Goal: Check status: Check status

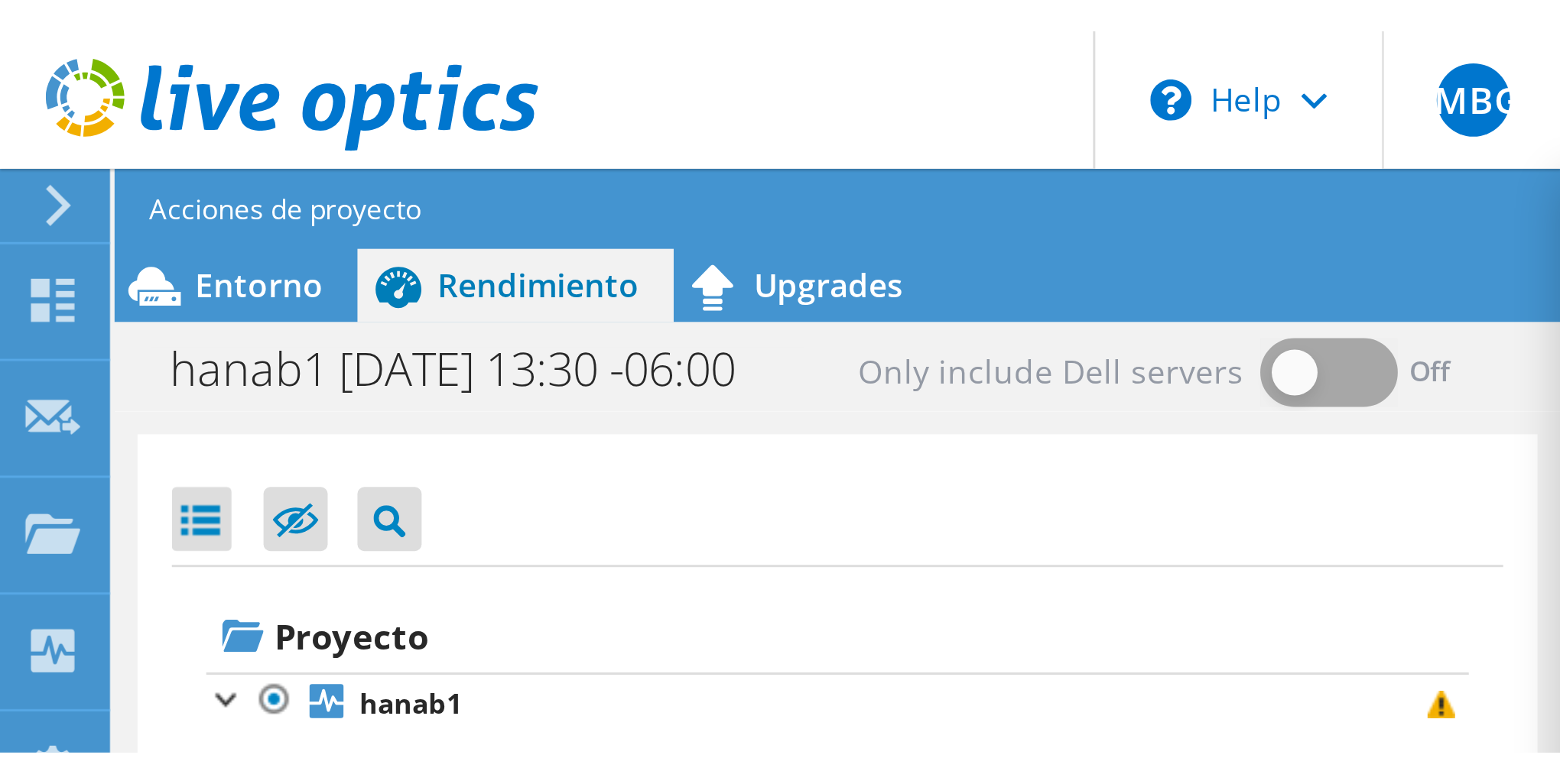
scroll to position [614, 0]
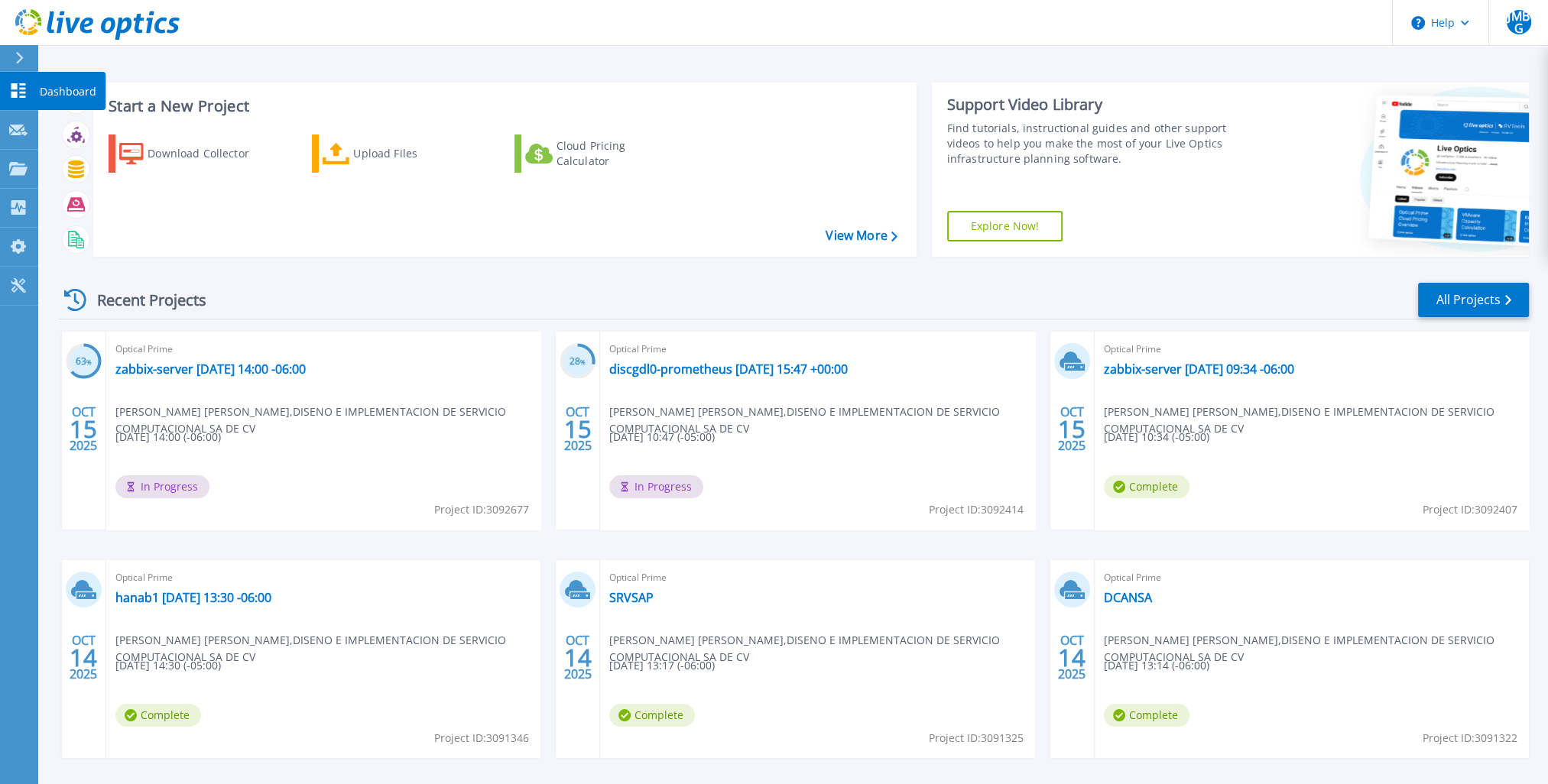
click at [46, 90] on p "Dashboard" at bounding box center [68, 91] width 56 height 39
click at [202, 367] on link "zabbix-server 2025-10-15 14:00 -06:00" at bounding box center [211, 369] width 191 height 15
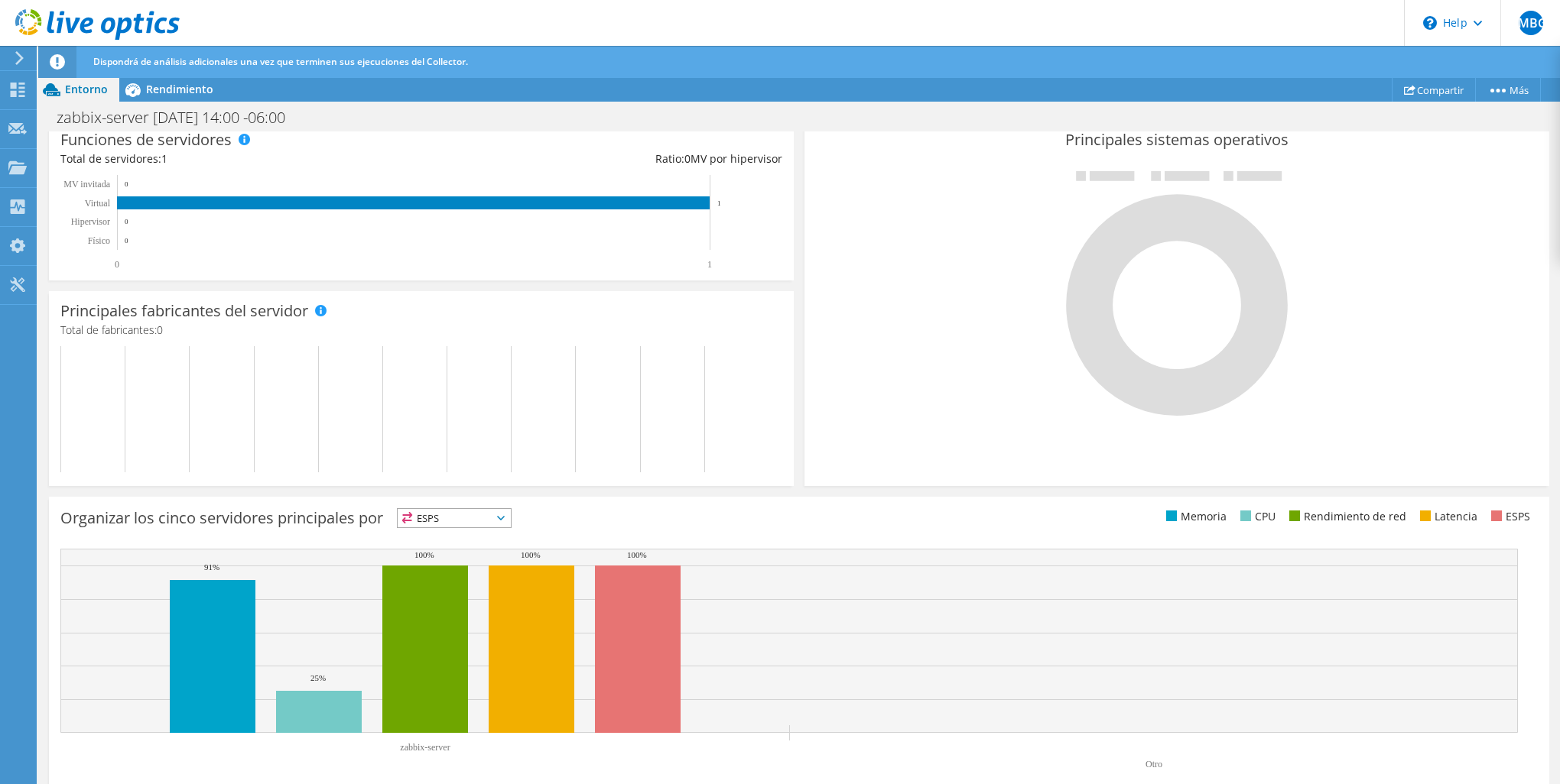
scroll to position [407, 0]
click at [19, 99] on div at bounding box center [17, 92] width 19 height 17
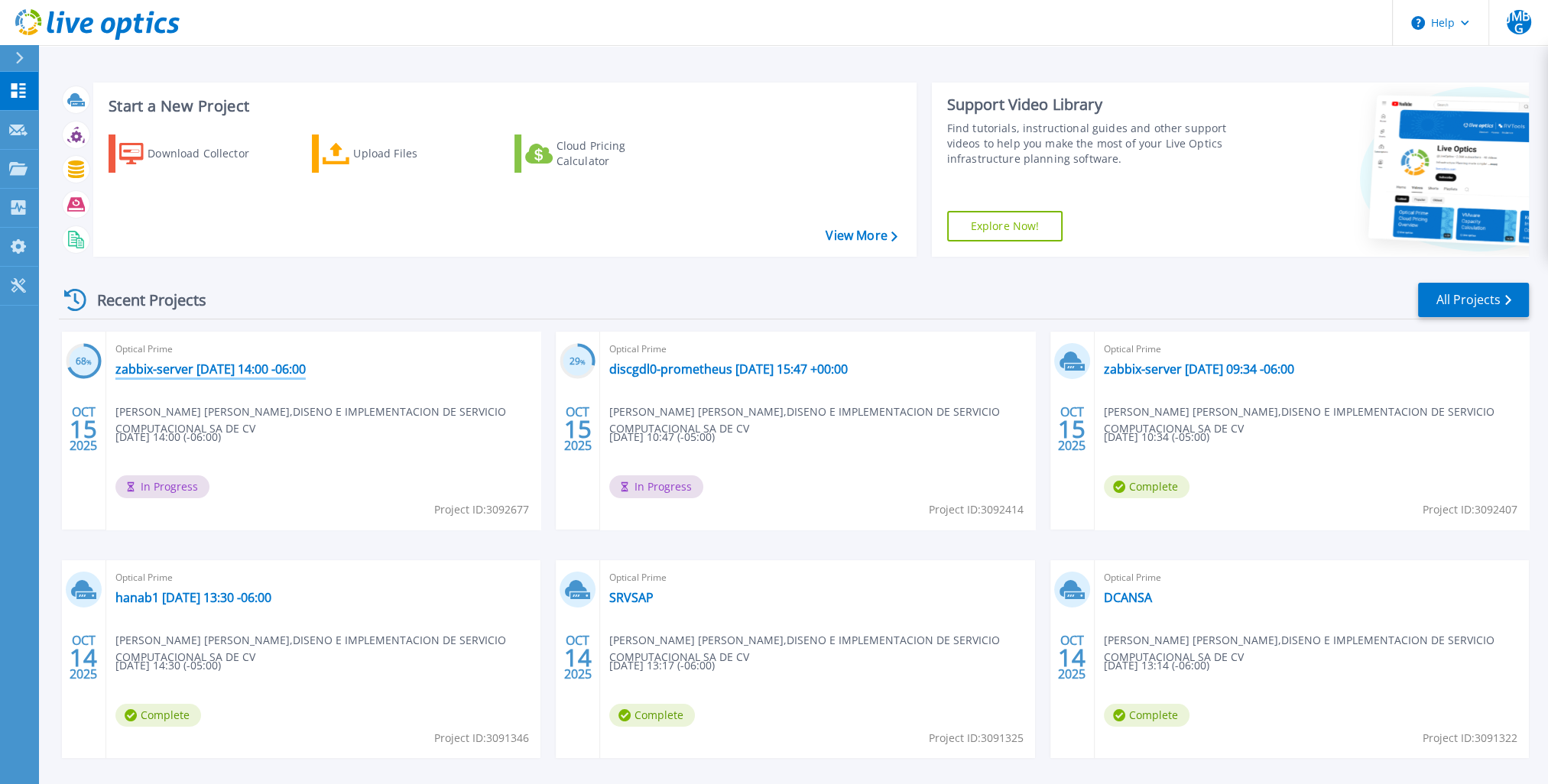
click at [234, 376] on link "zabbix-server [DATE] 14:00 -06:00" at bounding box center [211, 369] width 191 height 15
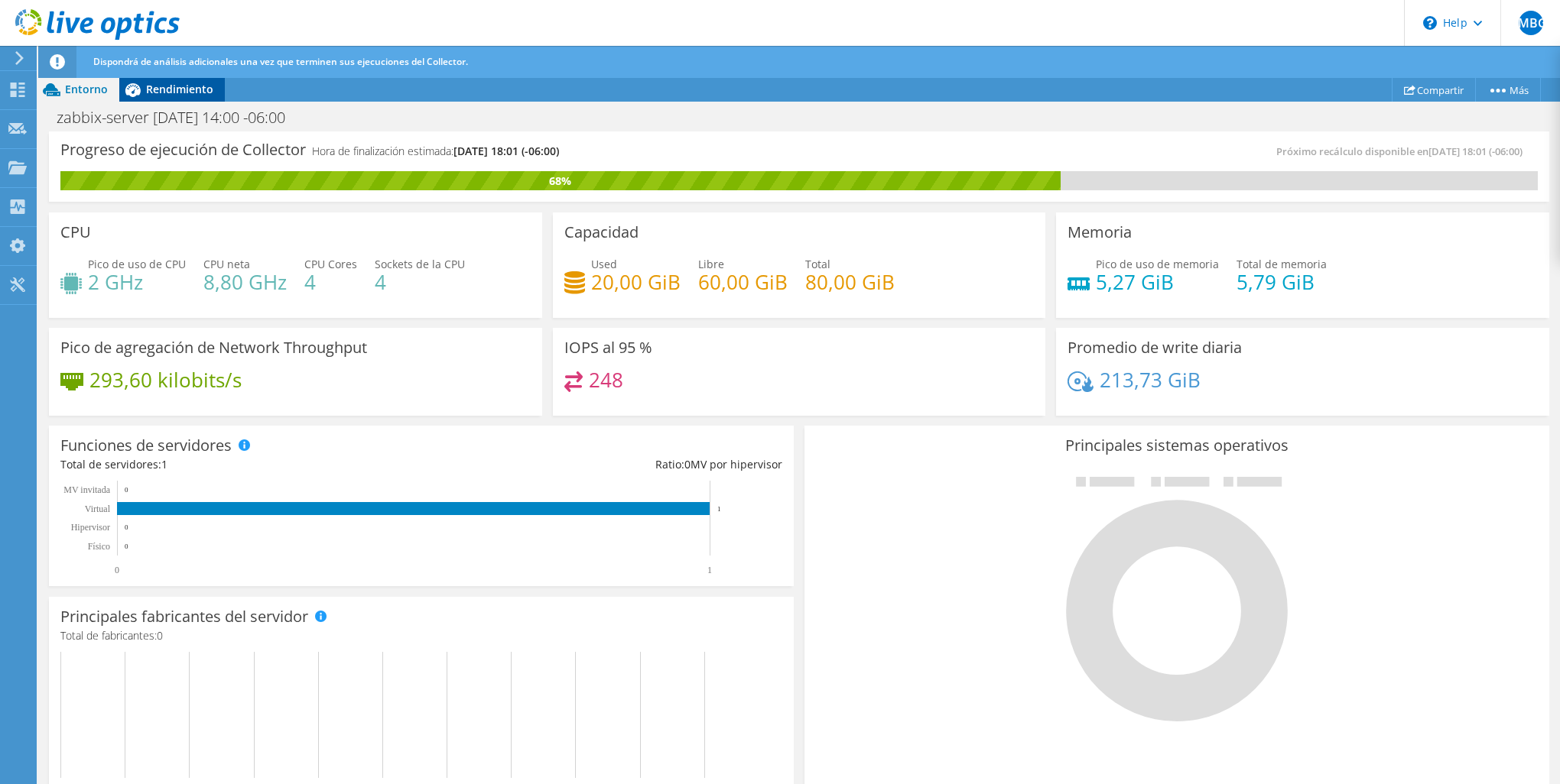
click at [187, 97] on div "Rendimiento" at bounding box center [171, 89] width 105 height 24
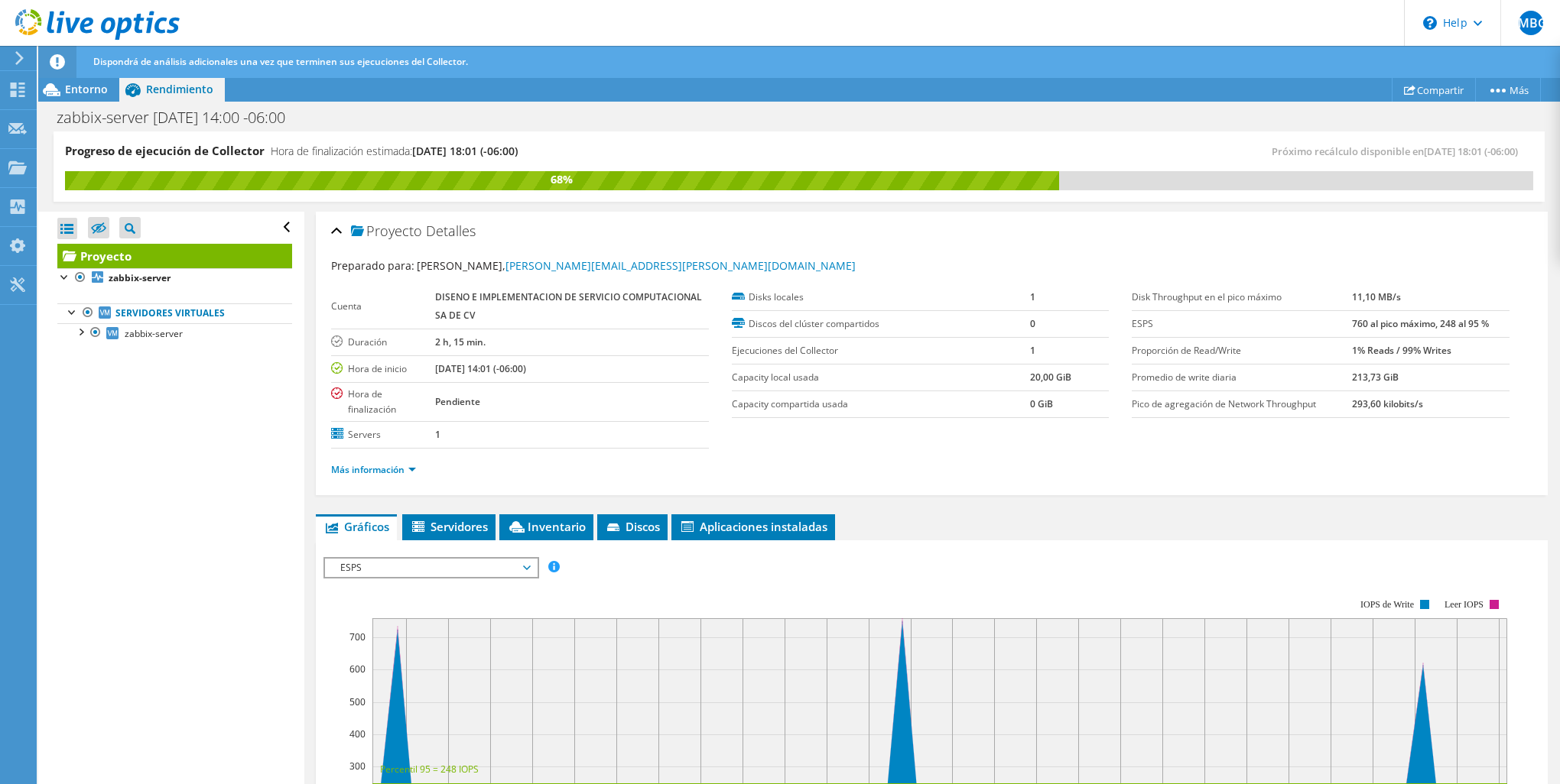
scroll to position [407, 0]
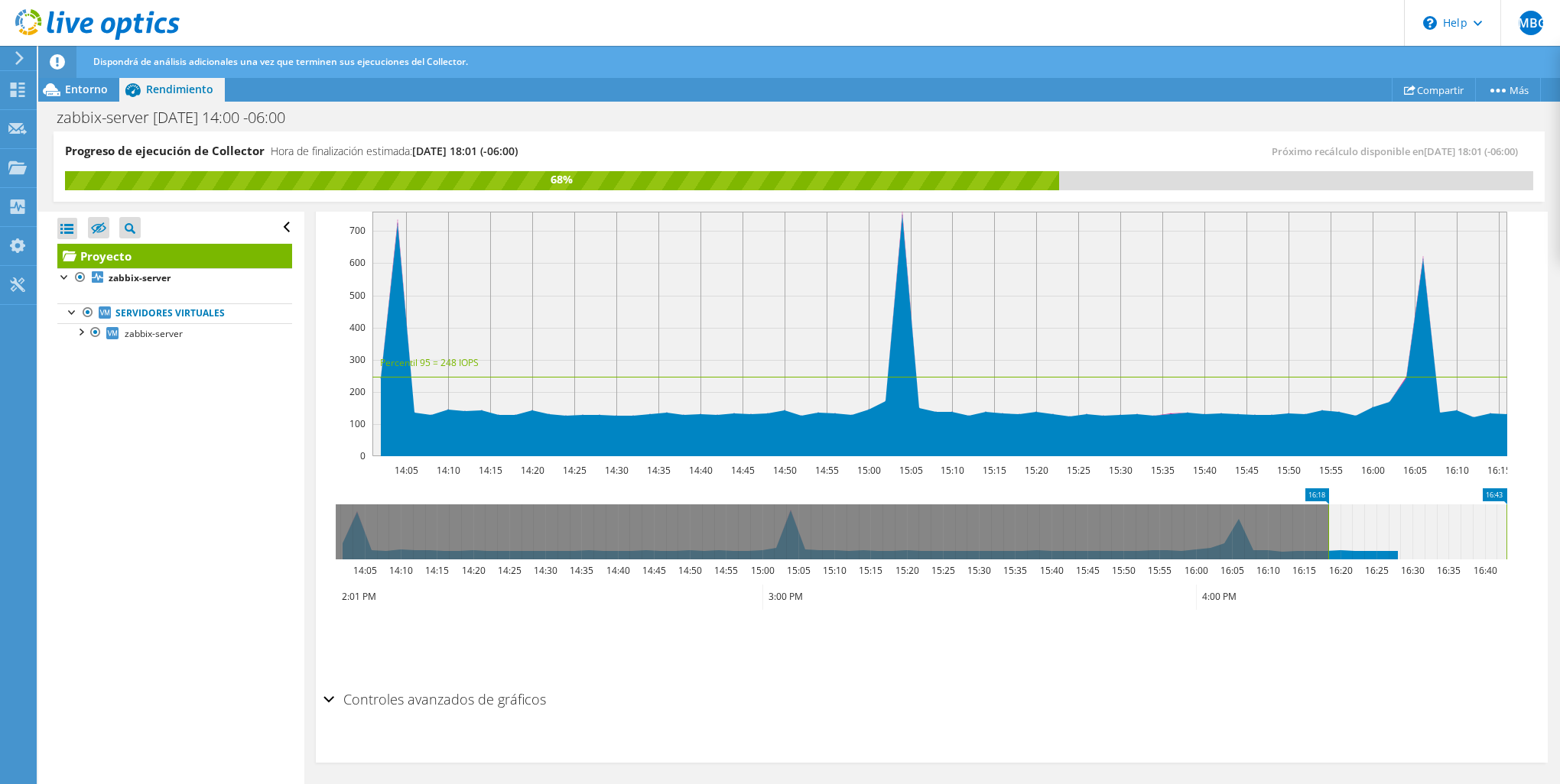
drag, startPoint x: 1327, startPoint y: 543, endPoint x: 1536, endPoint y: 540, distance: 209.0
click at [1536, 540] on div "Proyecto Detalles Preparado para: Juan Manuel Bautista Gutierrez, juan.bautista…" at bounding box center [932, 298] width 1255 height 984
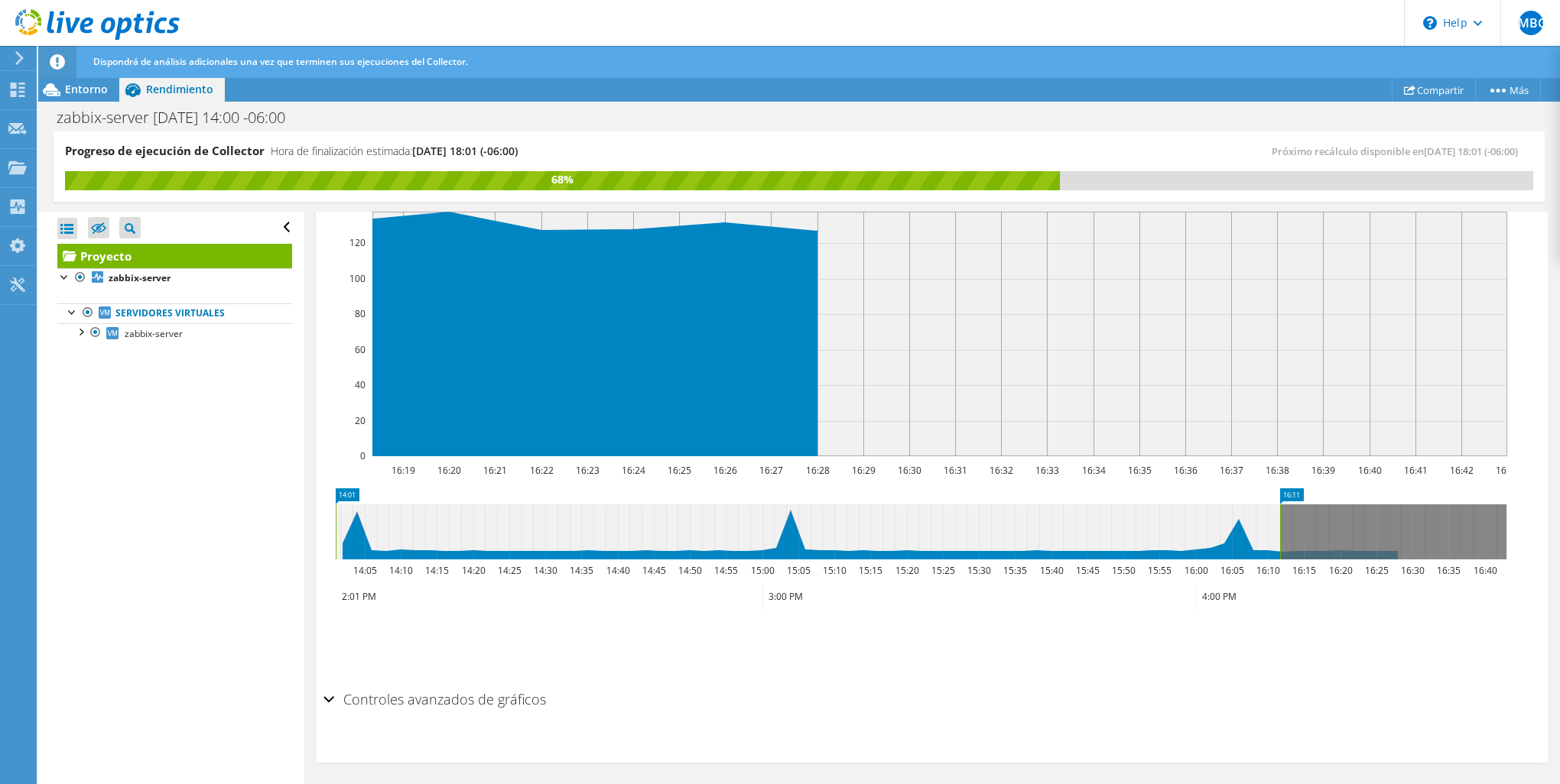
drag, startPoint x: 1278, startPoint y: 543, endPoint x: 268, endPoint y: 579, distance: 1010.6
click at [268, 579] on div "Progreso de ejecución de Collector Hora de finalización estimada: 10/15/2025, 1…" at bounding box center [800, 459] width 1522 height 655
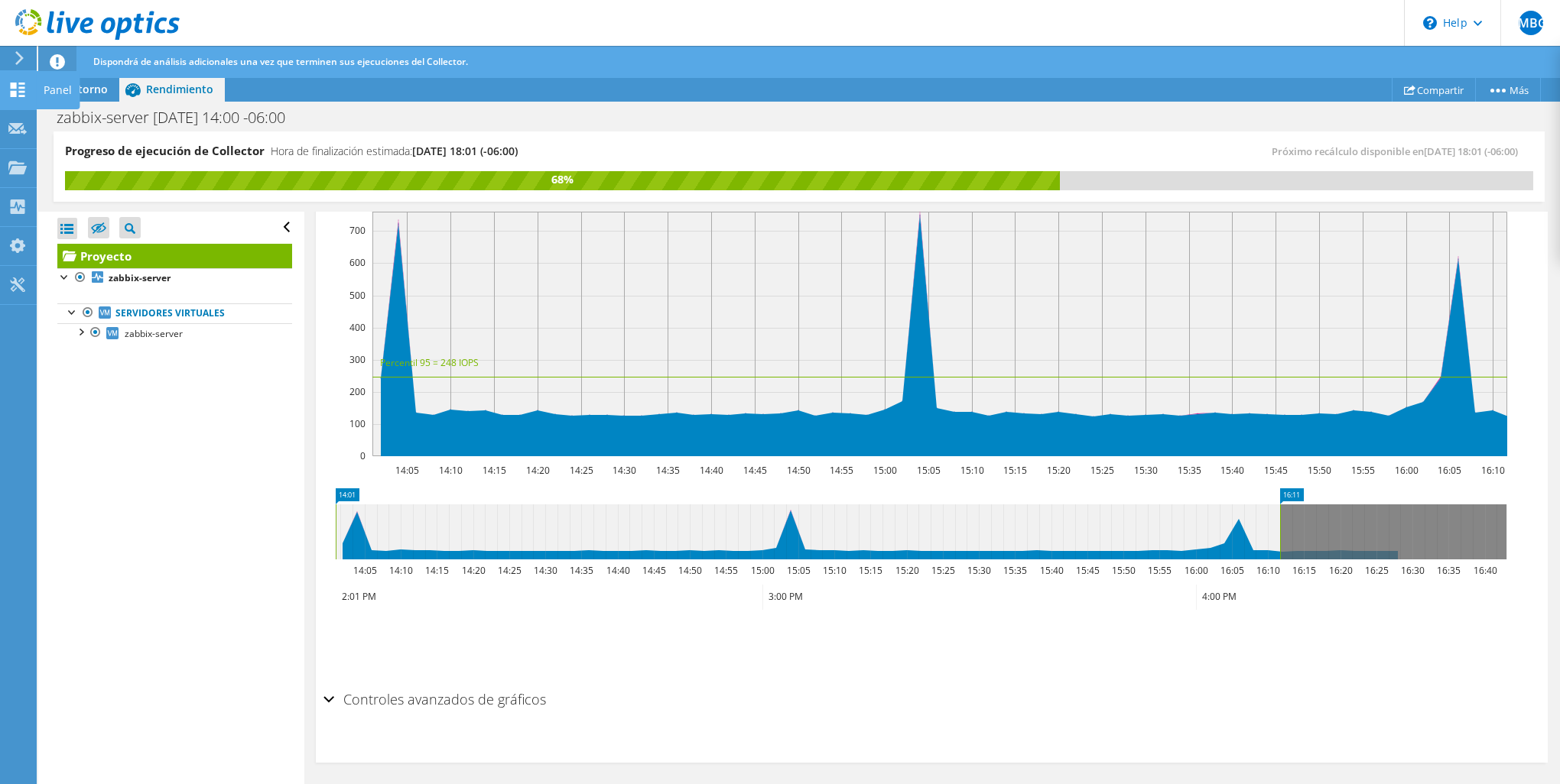
click at [52, 87] on div "Panel" at bounding box center [58, 90] width 43 height 39
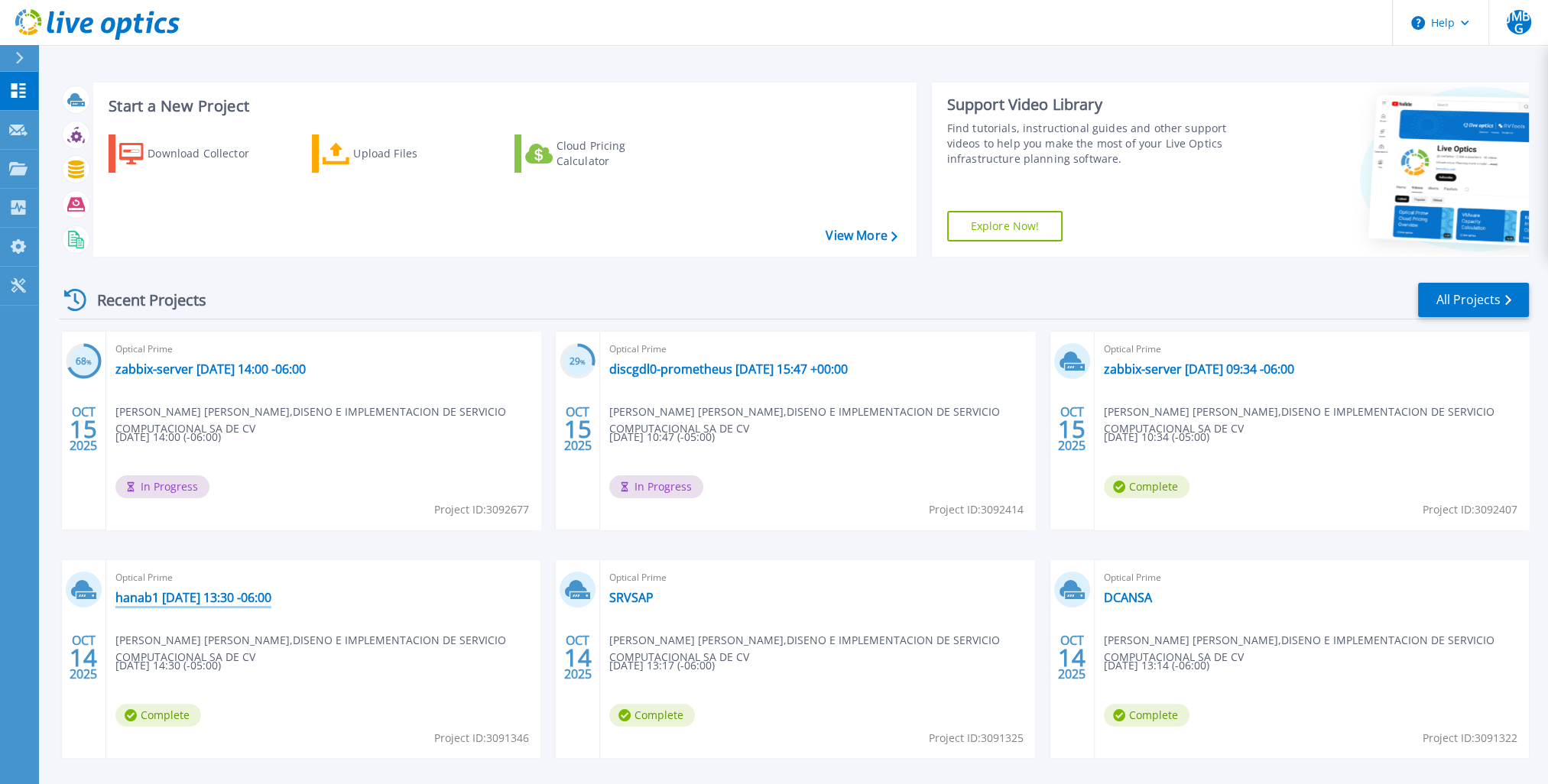
click at [240, 601] on link "hanab1 2025-10-14 13:30 -06:00" at bounding box center [194, 597] width 156 height 15
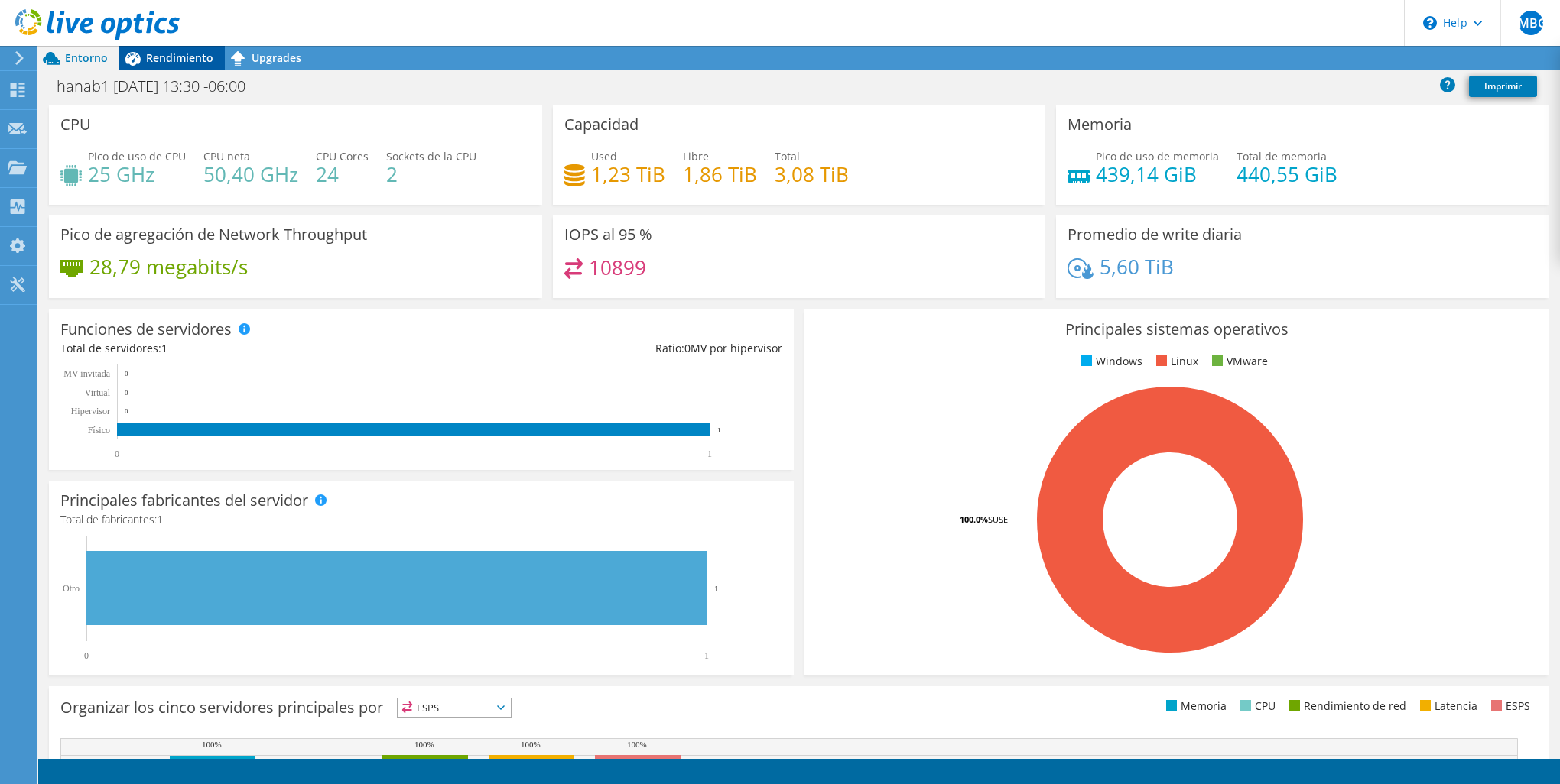
click at [180, 52] on span "Rendimiento" at bounding box center [180, 58] width 68 height 14
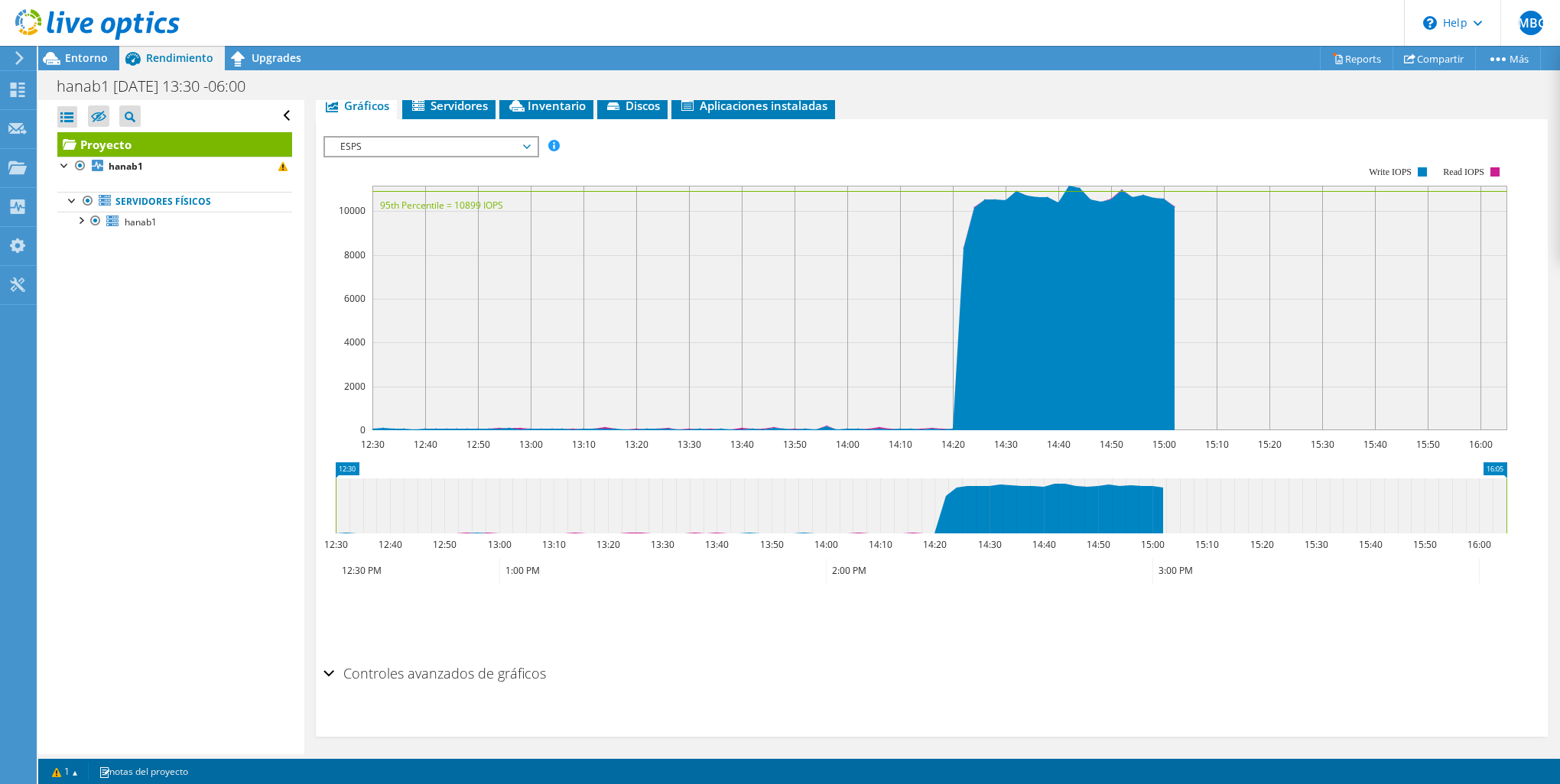
scroll to position [315, 0]
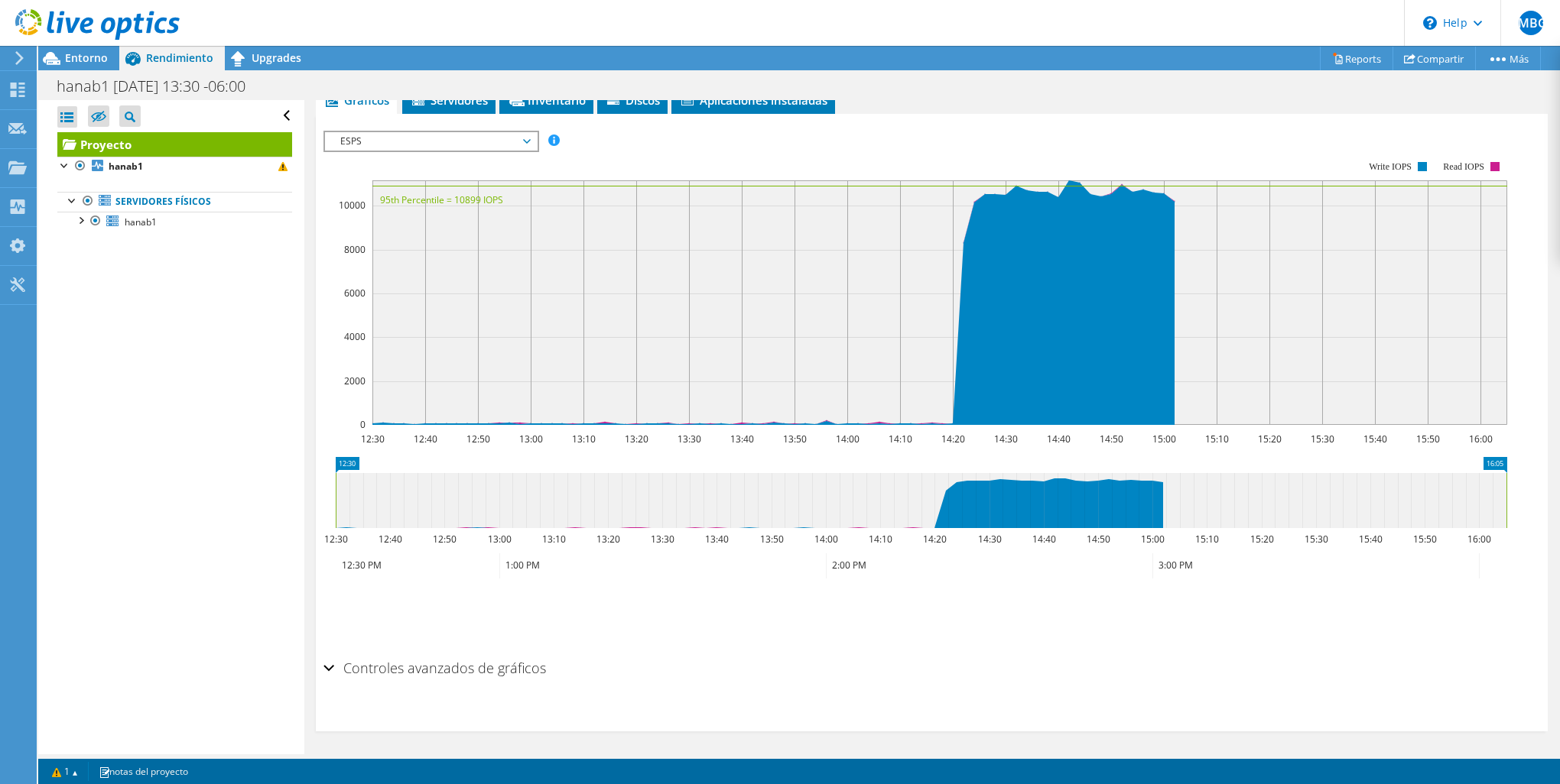
drag, startPoint x: 1495, startPoint y: 499, endPoint x: 1548, endPoint y: 499, distance: 53.0
click at [1076, 524] on icon at bounding box center [920, 500] width 1171 height 55
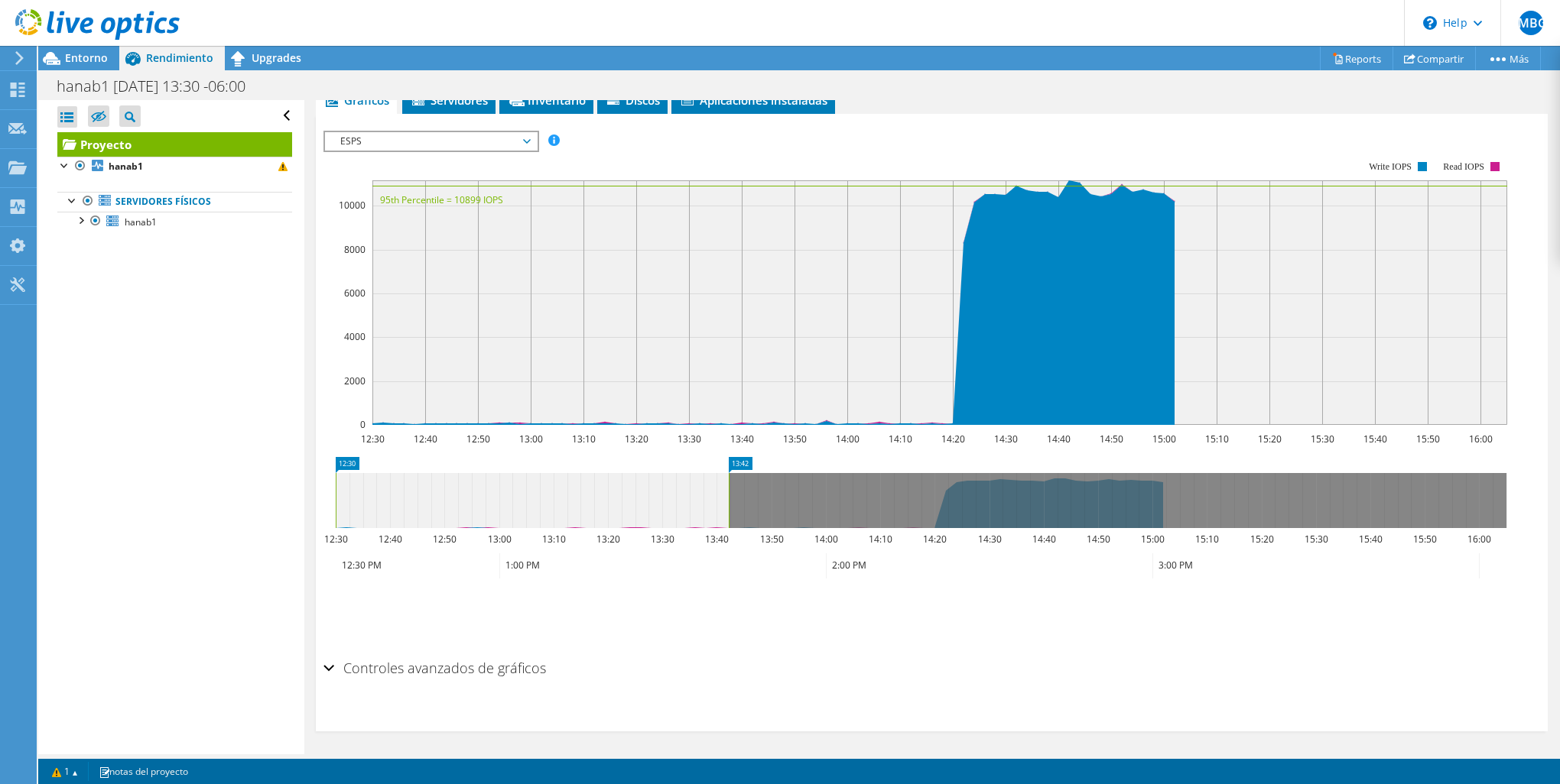
drag, startPoint x: 1490, startPoint y: 459, endPoint x: 712, endPoint y: 511, distance: 779.7
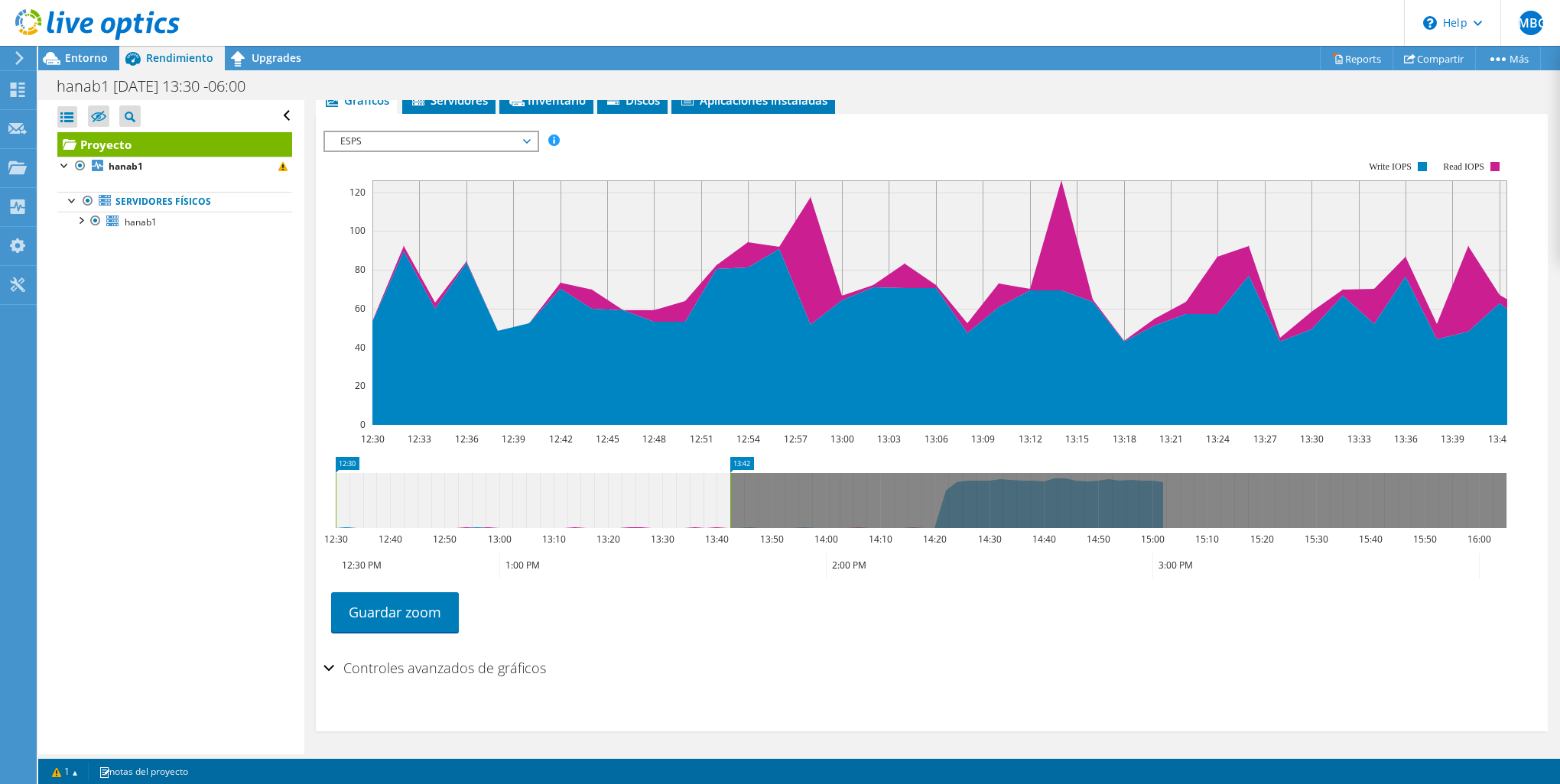
click at [437, 139] on span "ESPS" at bounding box center [431, 141] width 196 height 18
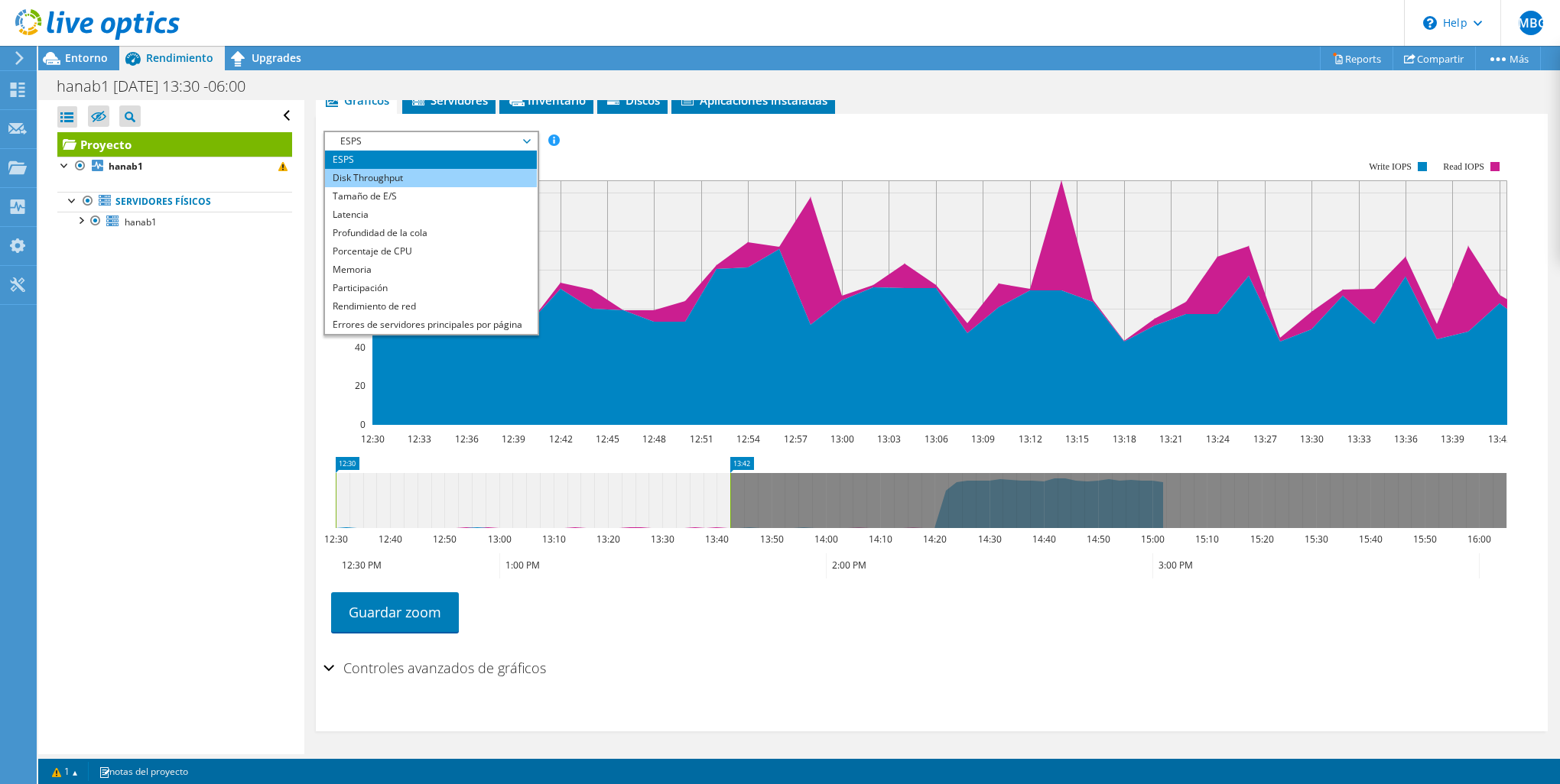
click at [449, 179] on li "Disk Throughput" at bounding box center [430, 178] width 212 height 18
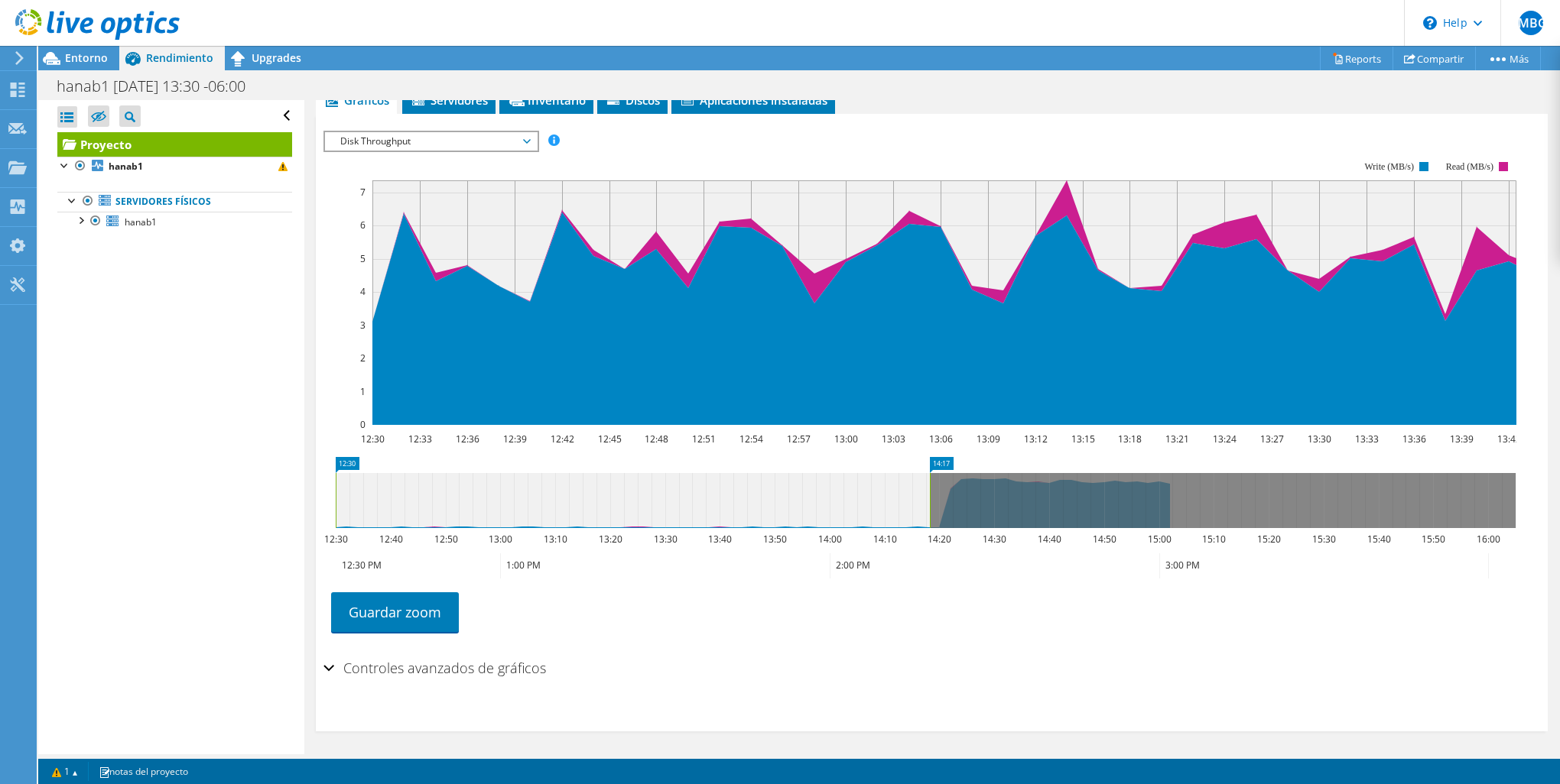
drag, startPoint x: 734, startPoint y: 482, endPoint x: 930, endPoint y: 477, distance: 196.1
click at [930, 477] on rect at bounding box center [930, 500] width 6 height 55
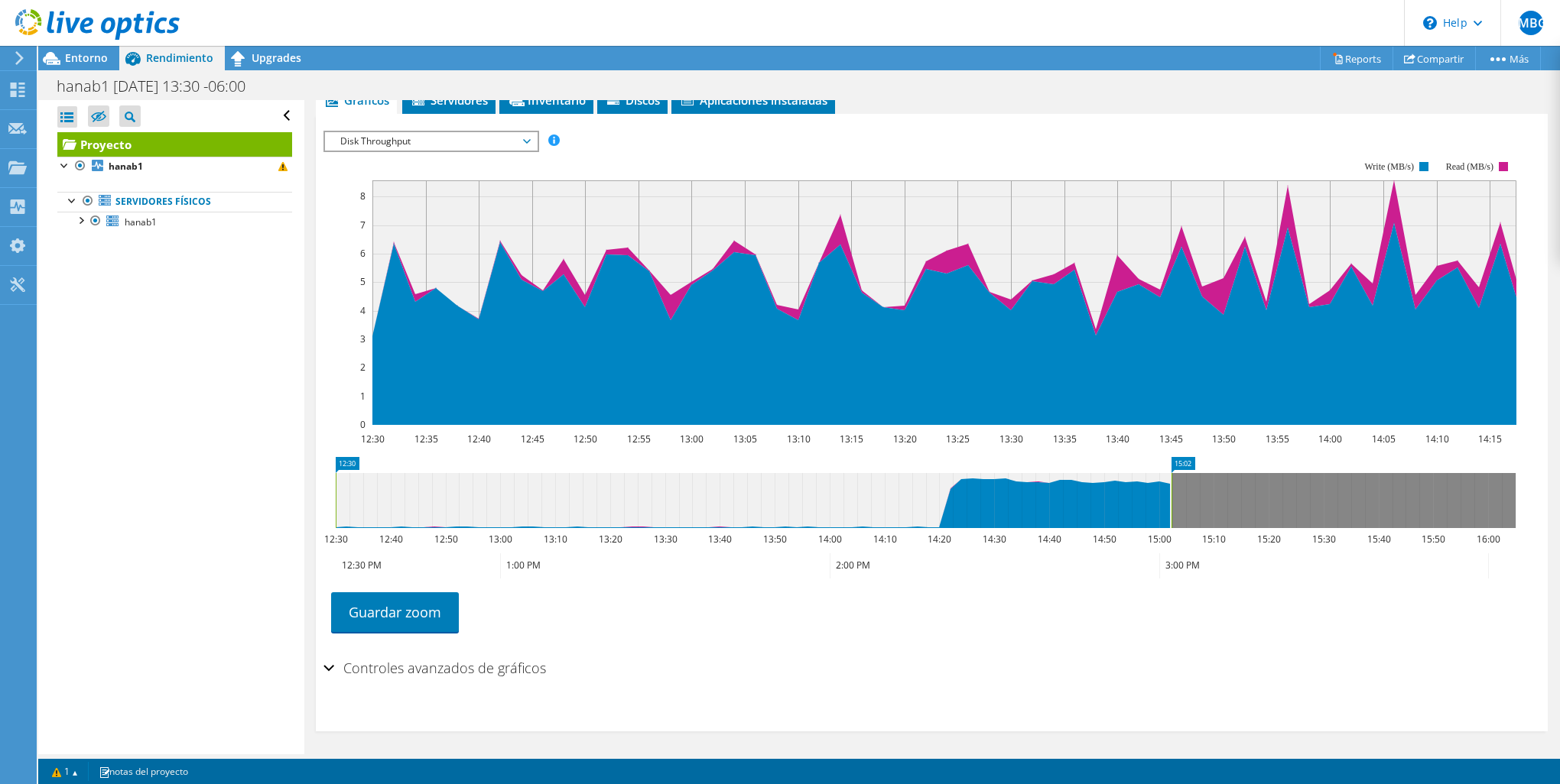
drag, startPoint x: 928, startPoint y: 473, endPoint x: 1173, endPoint y: 498, distance: 246.3
click at [1173, 498] on rect at bounding box center [1172, 500] width 6 height 55
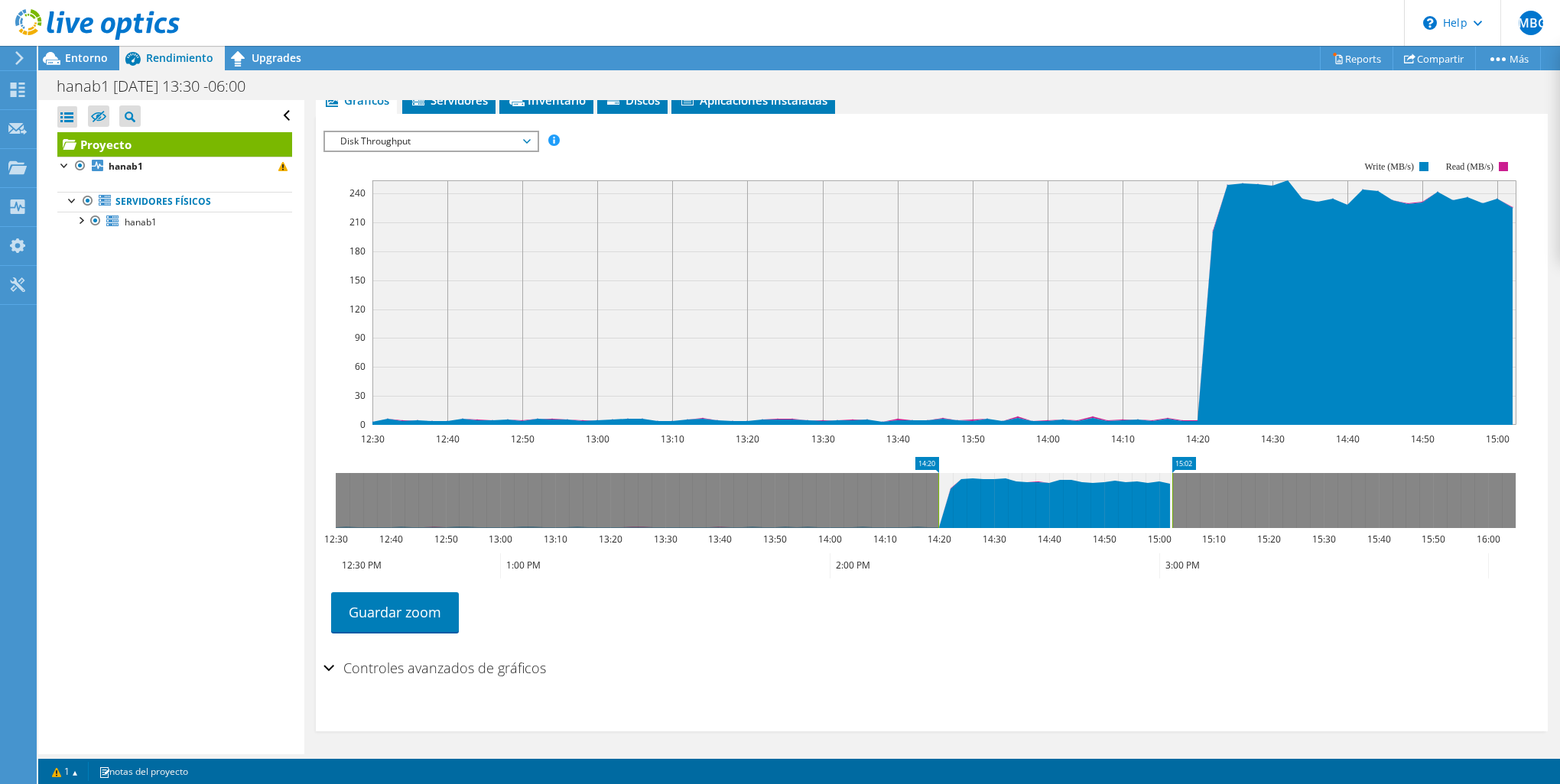
drag, startPoint x: 340, startPoint y: 459, endPoint x: 943, endPoint y: 470, distance: 603.1
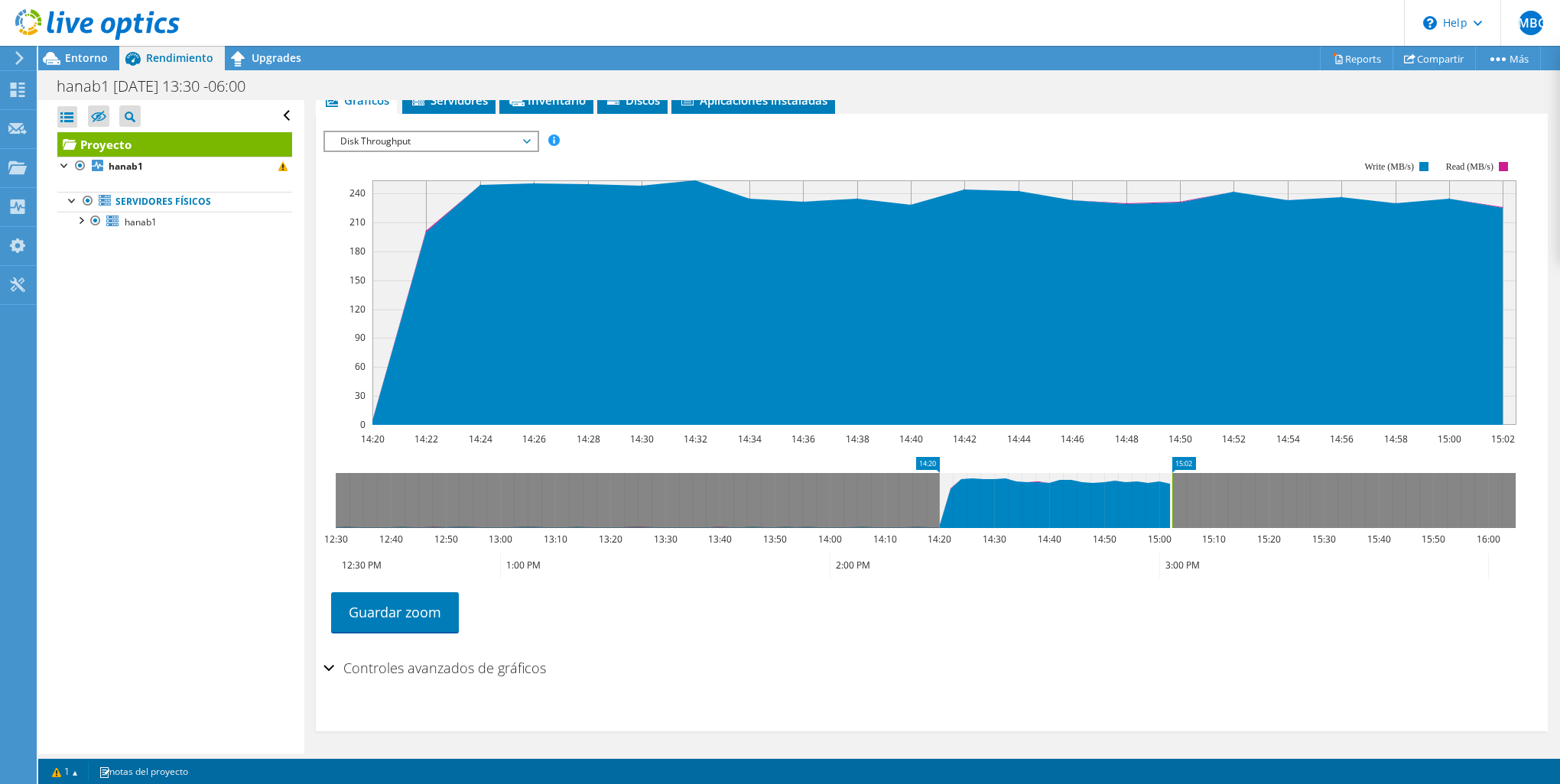
click at [940, 470] on icon "15:02 14:20 12:30 12:40 12:50 13:00 13:10 13:20 13:30 13:40 13:50 14:00 14:10 1…" at bounding box center [925, 518] width 1204 height 122
drag, startPoint x: 932, startPoint y: 462, endPoint x: 924, endPoint y: 465, distance: 8.5
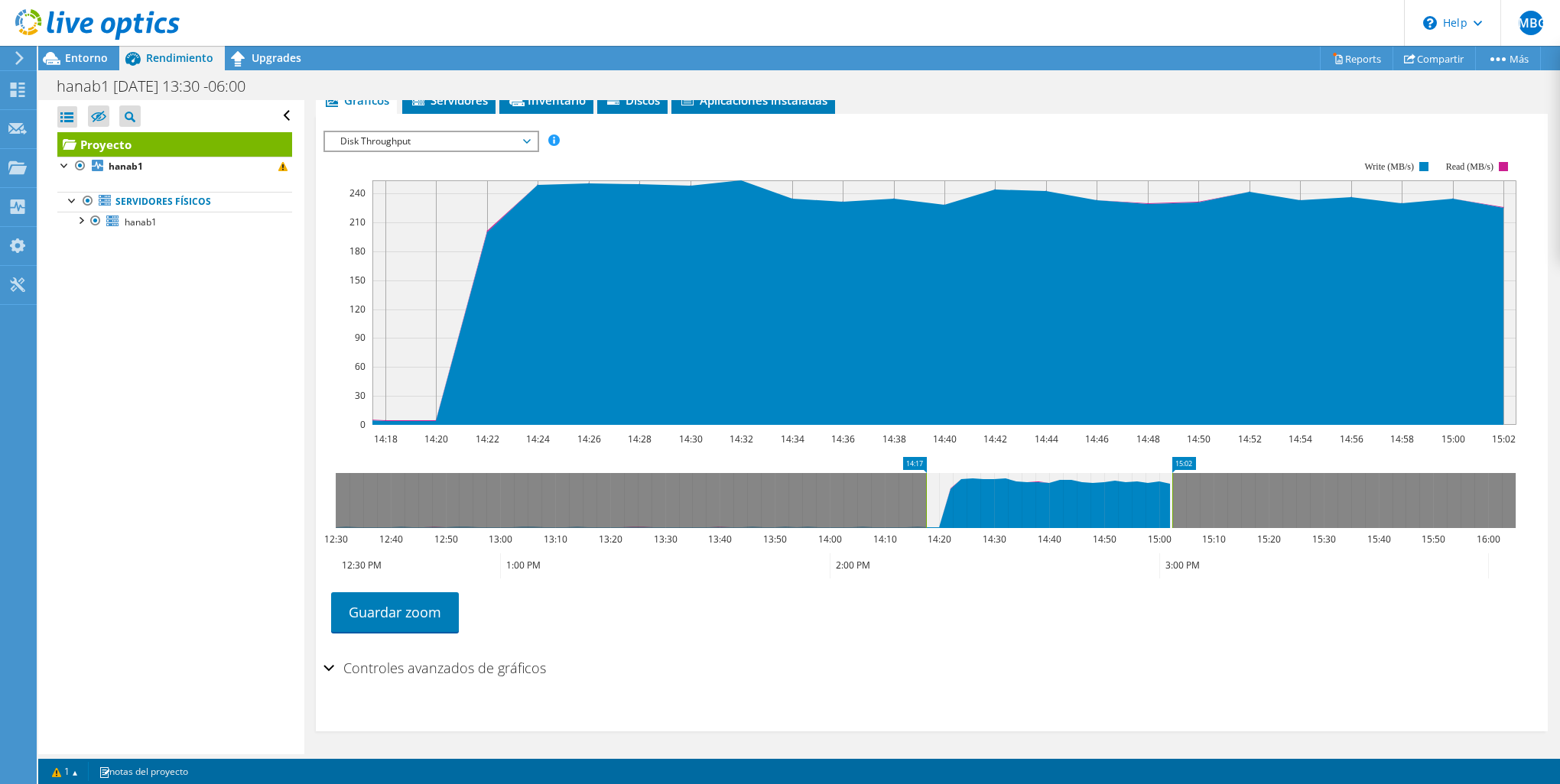
click at [414, 659] on h2 "Controles avanzados de gráficos" at bounding box center [434, 668] width 223 height 31
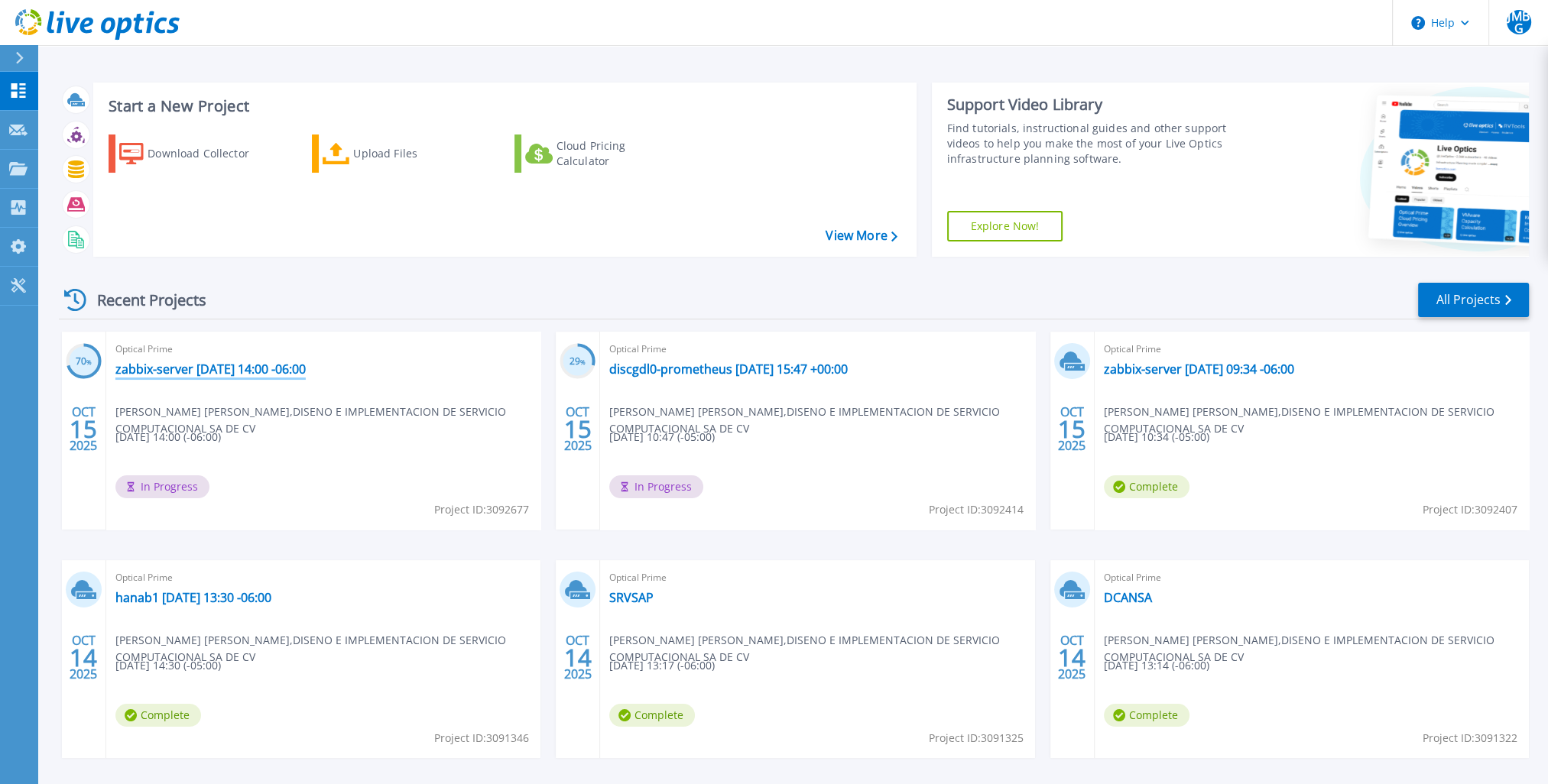
click at [262, 364] on link "zabbix-server 2025-10-15 14:00 -06:00" at bounding box center [211, 369] width 191 height 15
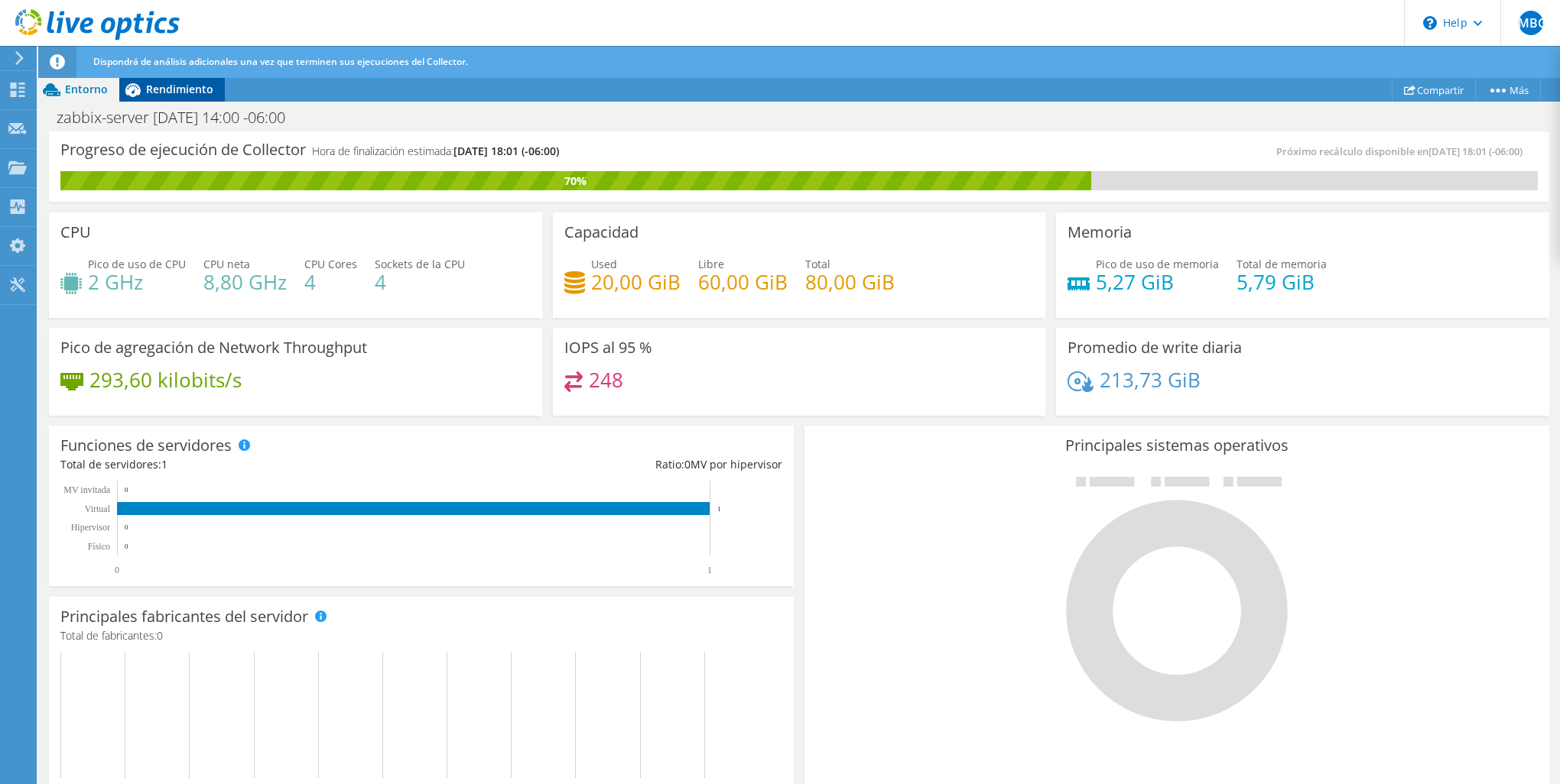
click at [188, 99] on div "Rendimiento" at bounding box center [171, 89] width 105 height 24
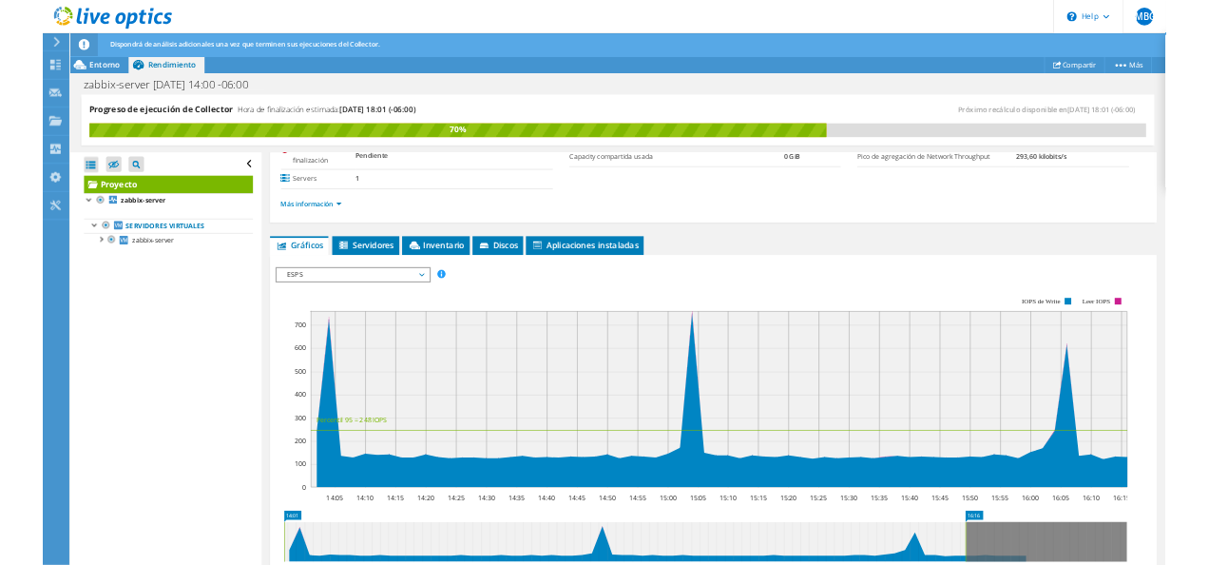
scroll to position [380, 0]
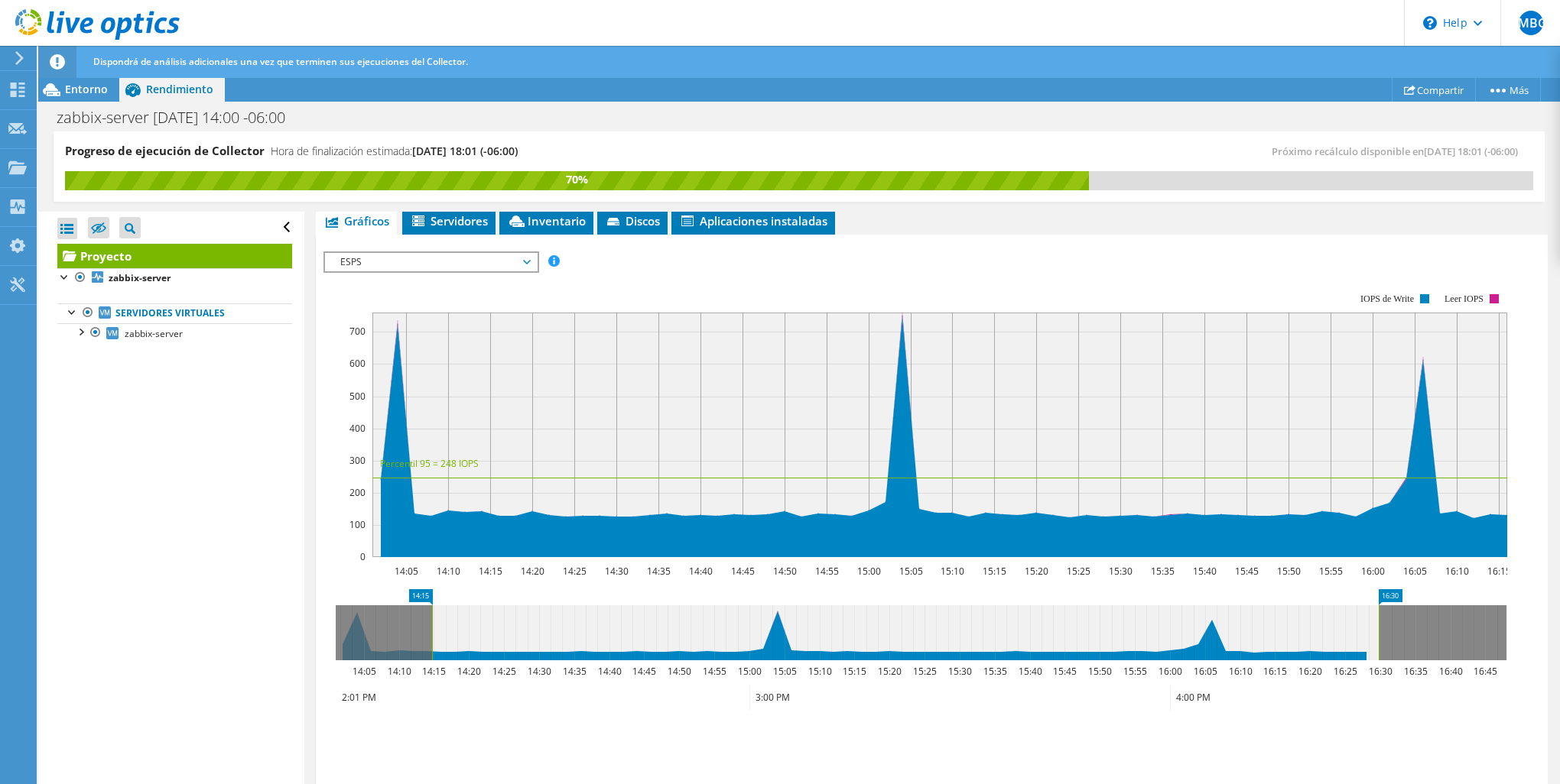
drag, startPoint x: 1278, startPoint y: 635, endPoint x: 1375, endPoint y: 637, distance: 97.0
click at [1375, 637] on icon at bounding box center [905, 633] width 947 height 55
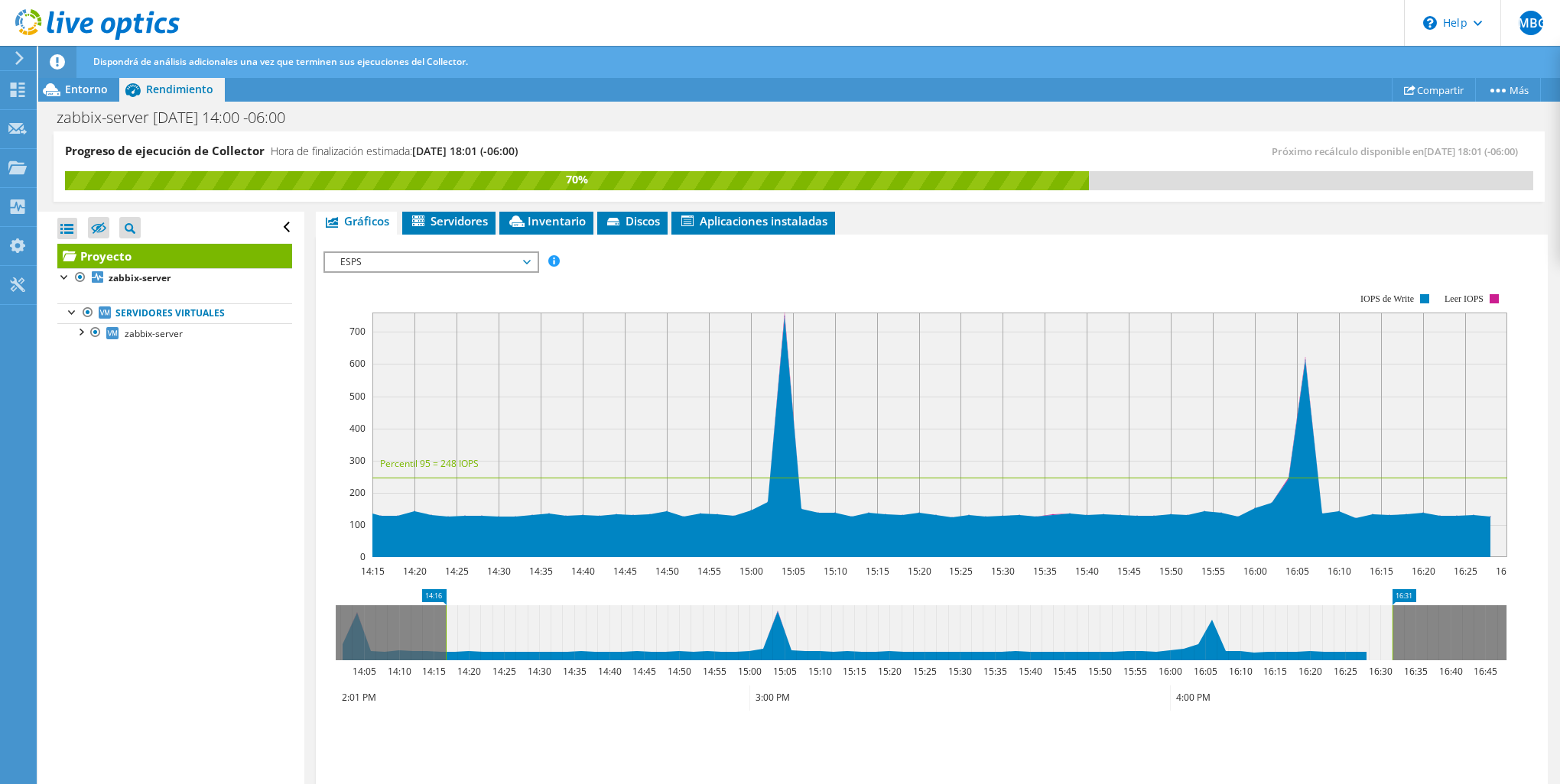
drag, startPoint x: 1375, startPoint y: 637, endPoint x: 1387, endPoint y: 638, distance: 12.0
click at [1387, 638] on icon at bounding box center [919, 633] width 947 height 55
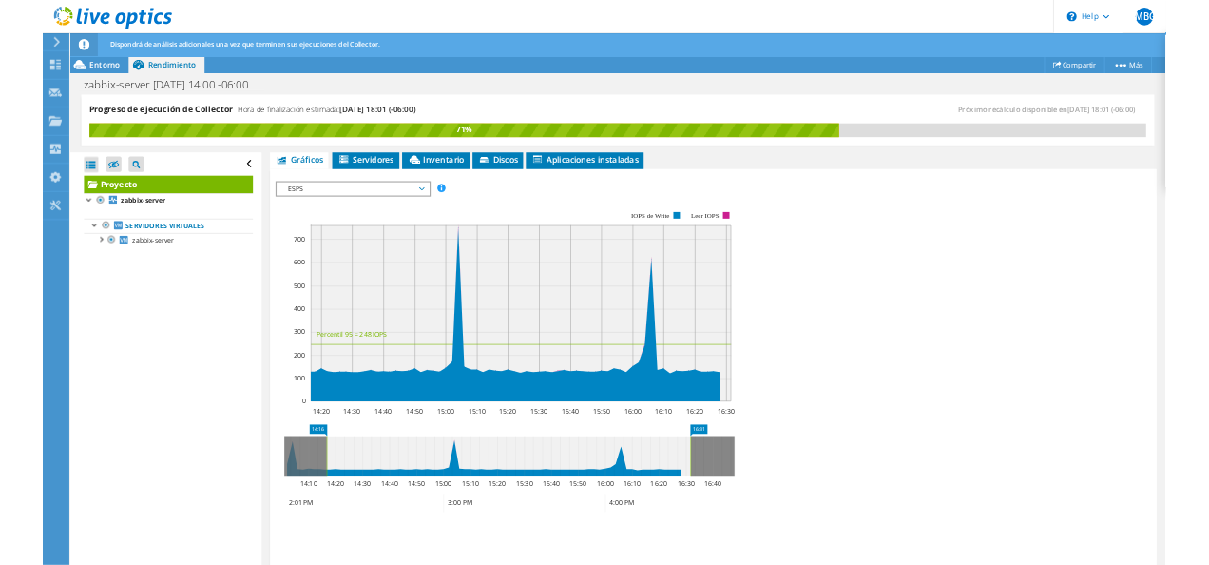
scroll to position [545, 0]
